Goal: Navigation & Orientation: Understand site structure

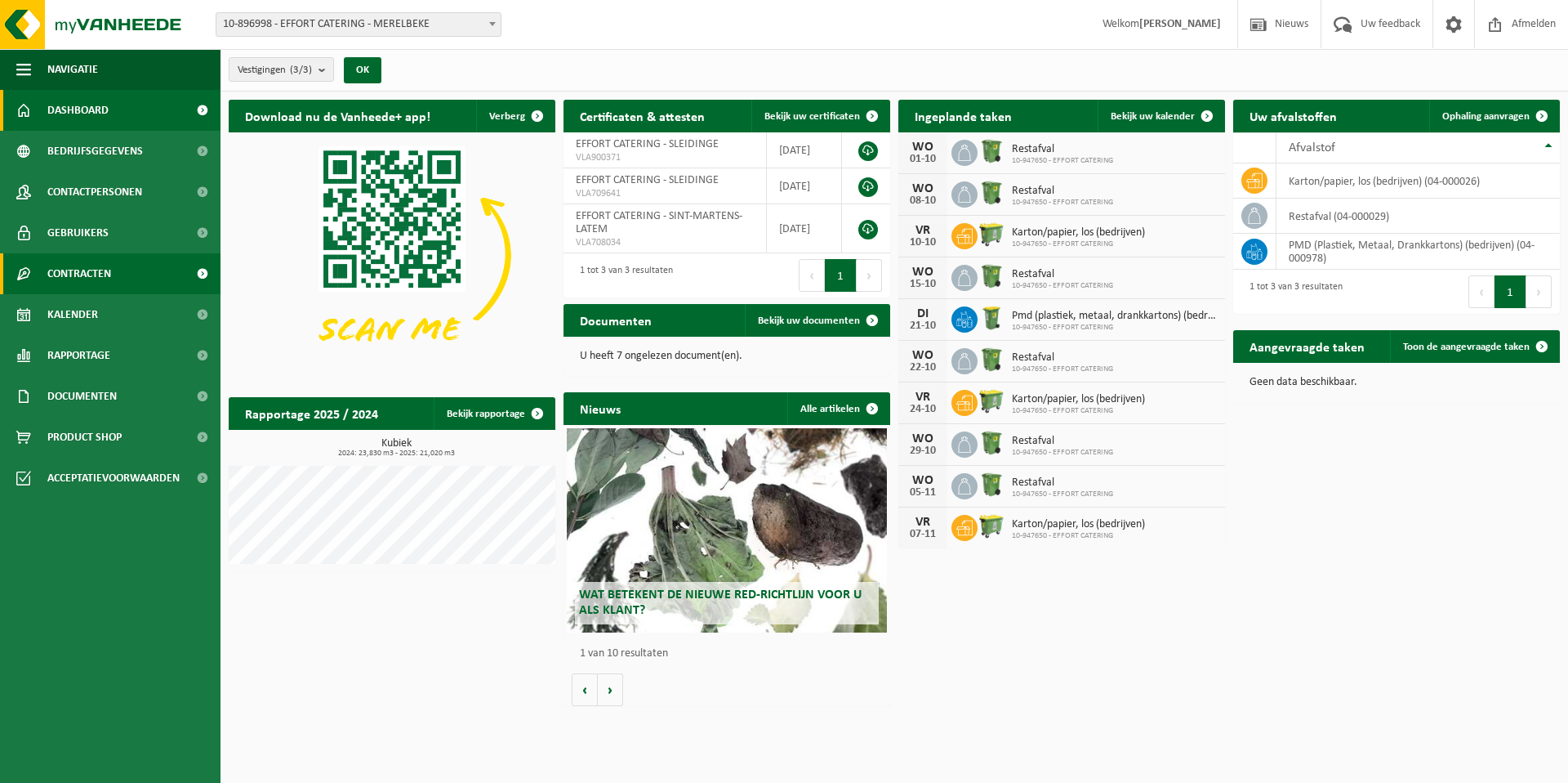
click at [99, 272] on span "Contracten" at bounding box center [79, 273] width 64 height 40
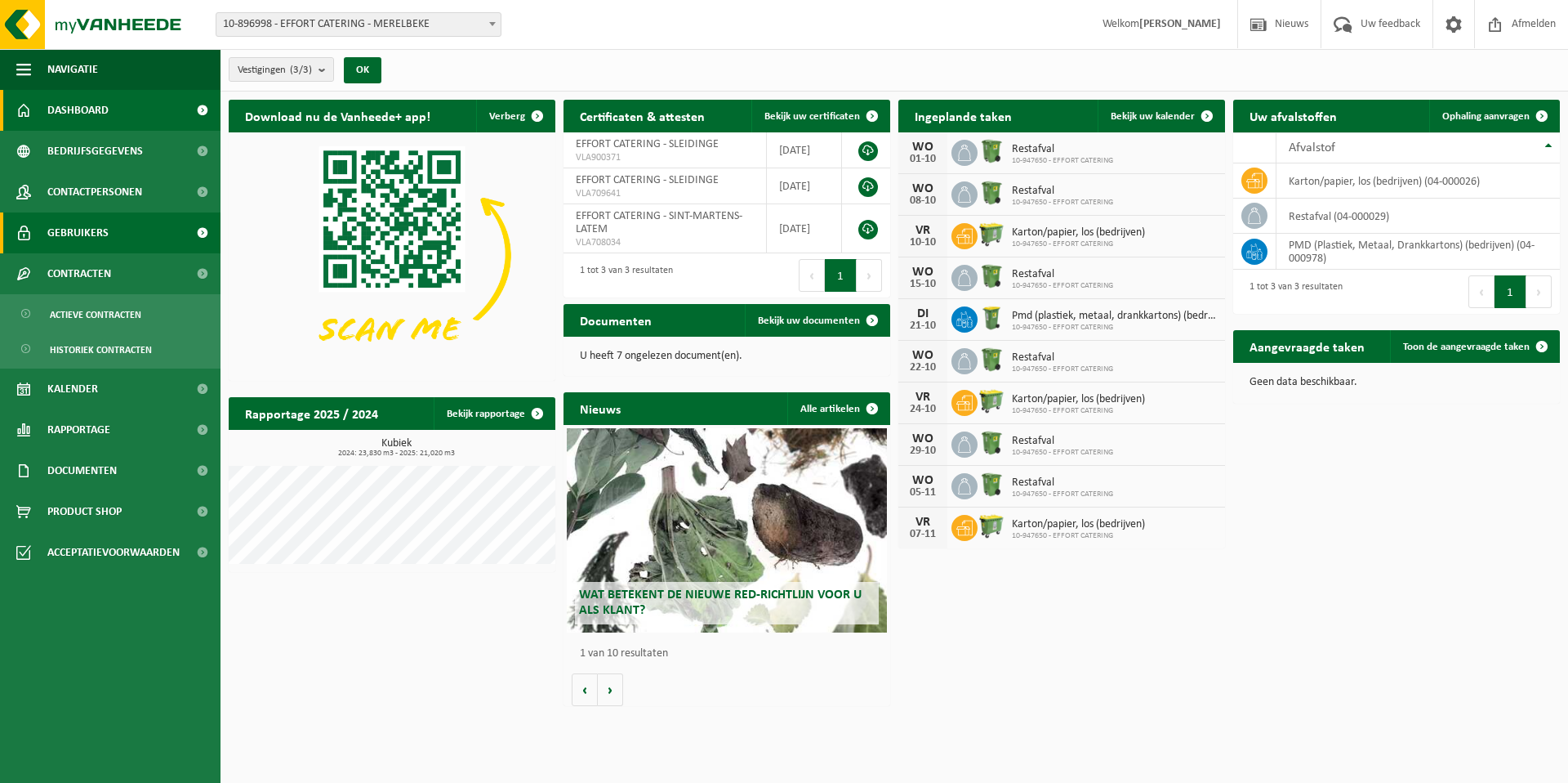
click at [125, 227] on link "Gebruikers" at bounding box center [110, 232] width 221 height 40
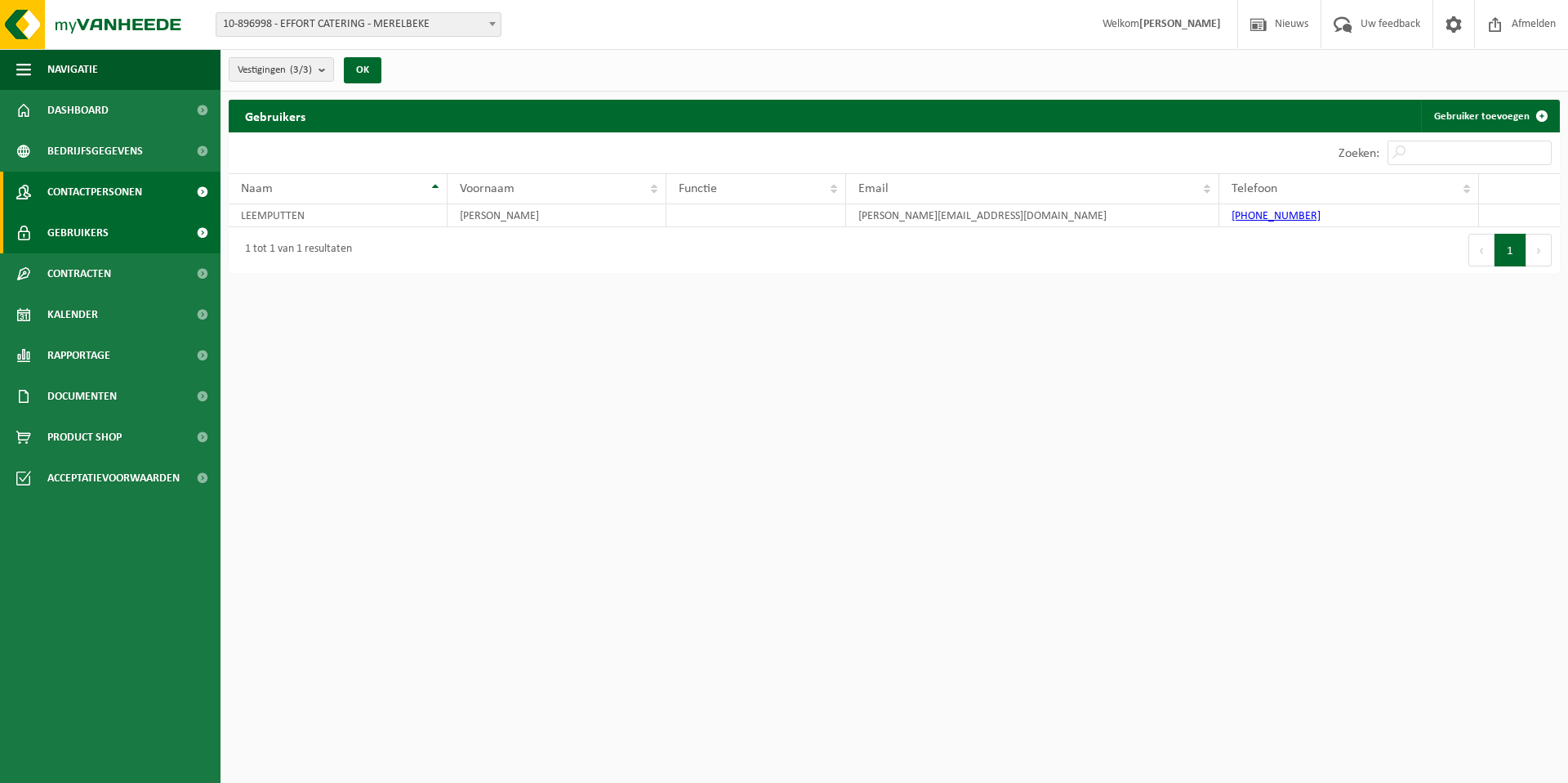
click at [134, 196] on span "Contactpersonen" at bounding box center [94, 192] width 95 height 40
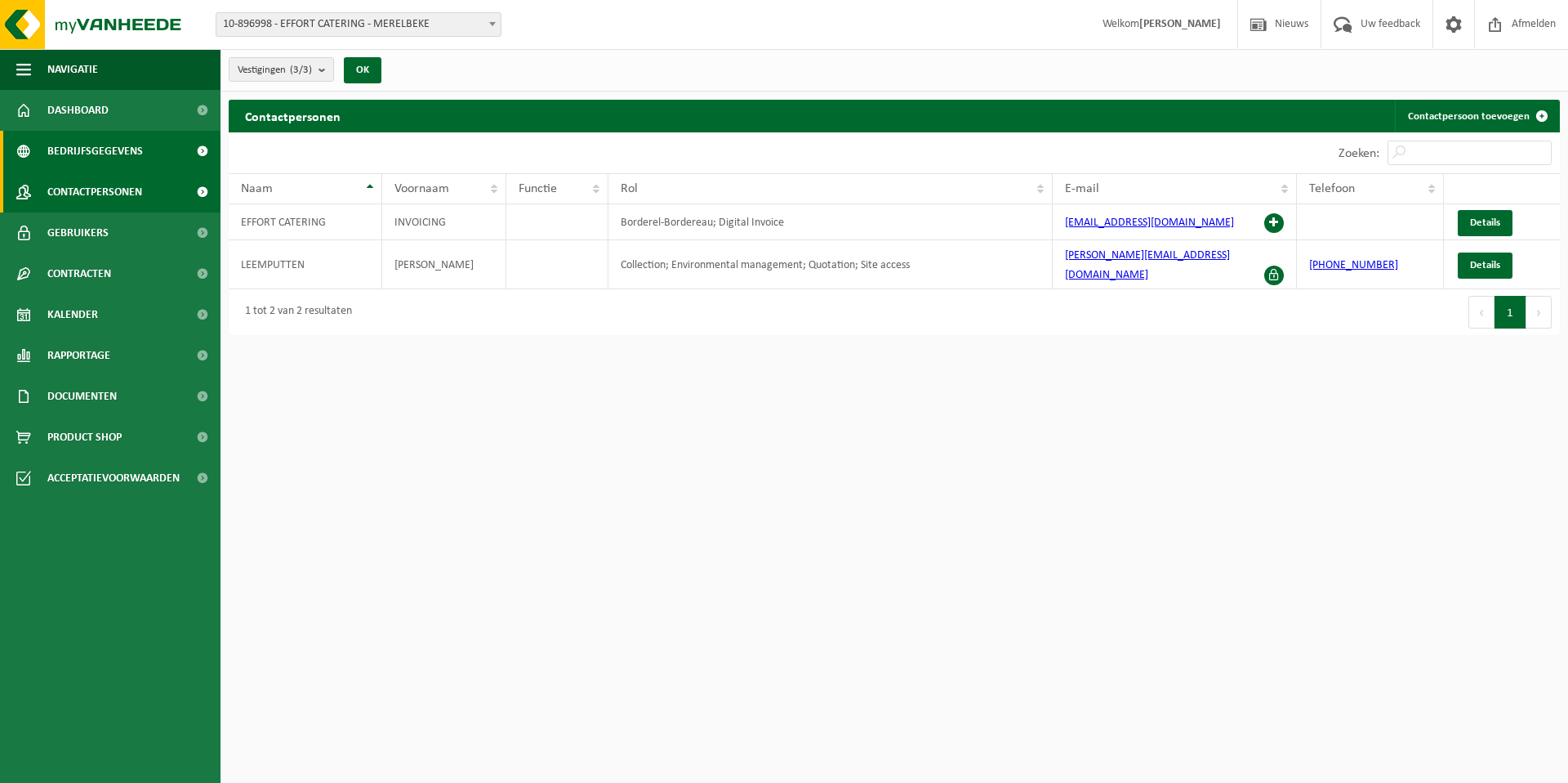
click at [56, 147] on span "Bedrijfsgegevens" at bounding box center [95, 150] width 96 height 40
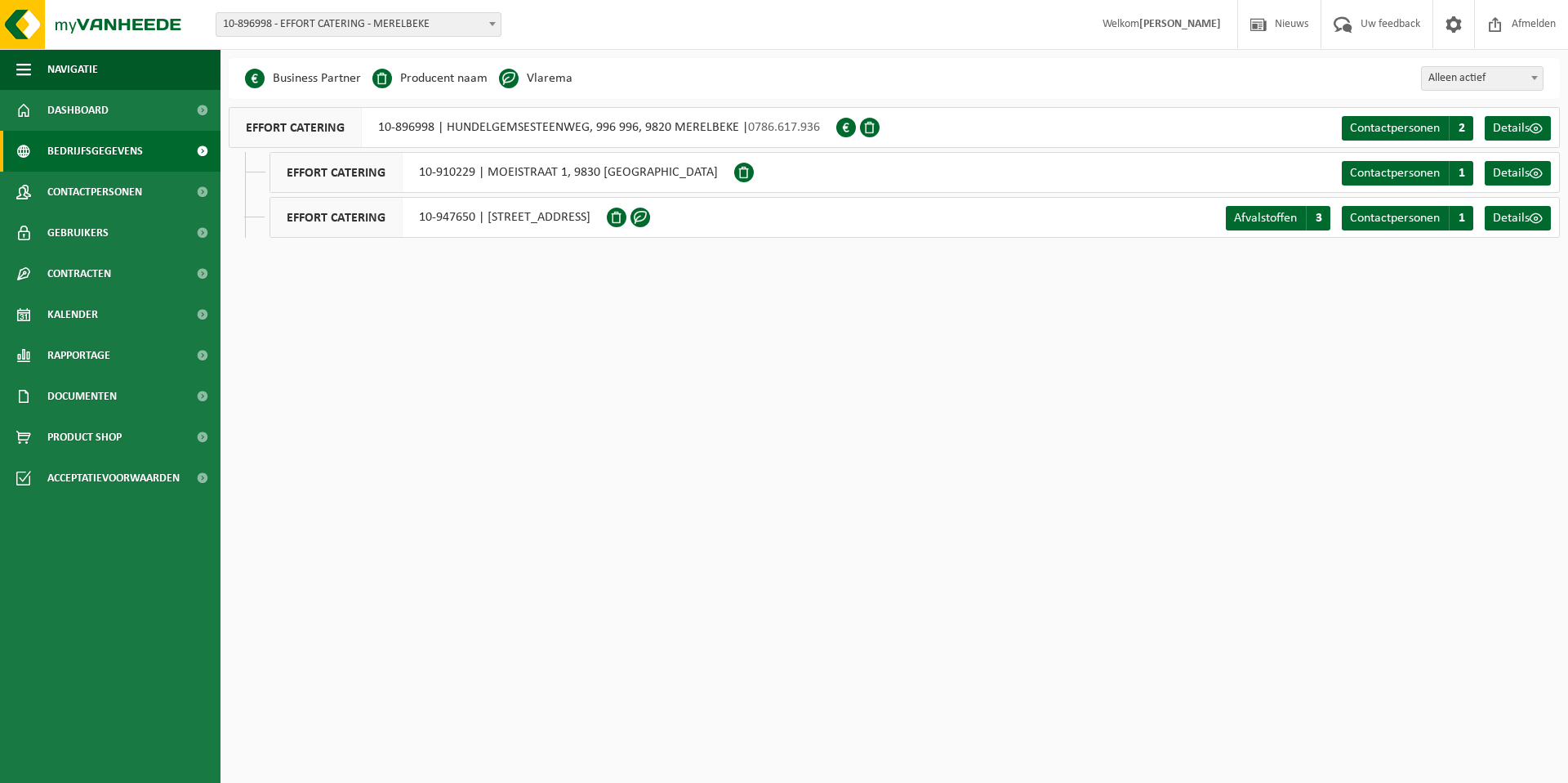
click at [503, 294] on html "Vestiging: 10-896998 - EFFORT CATERING - MERELBEKE 10-910229 - EFFORT CATERING …" at bounding box center [784, 391] width 1568 height 783
